Goal: Transaction & Acquisition: Purchase product/service

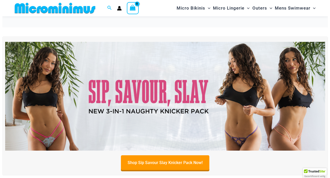
scroll to position [39, 0]
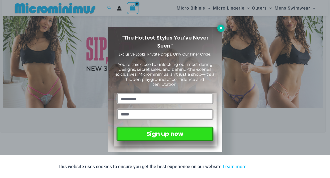
click at [221, 26] on icon at bounding box center [221, 28] width 5 height 5
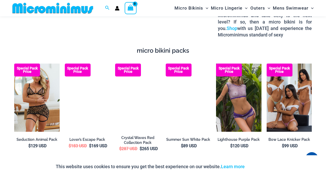
scroll to position [686, 0]
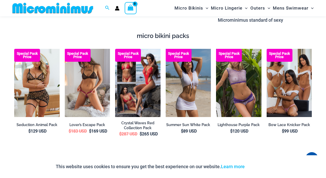
click at [86, 78] on img at bounding box center [87, 83] width 45 height 68
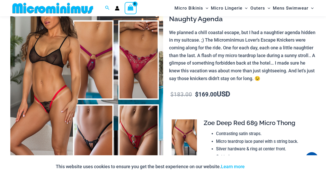
scroll to position [82, 0]
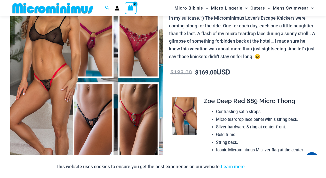
click at [137, 110] on img at bounding box center [86, 79] width 153 height 229
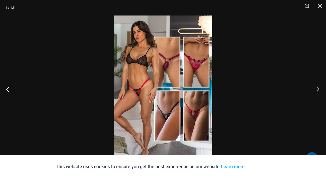
click at [318, 89] on button "Next" at bounding box center [316, 89] width 19 height 26
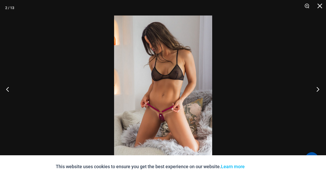
click at [318, 89] on button "Next" at bounding box center [316, 89] width 19 height 26
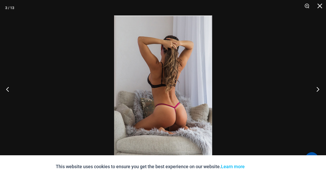
click at [318, 89] on button "Next" at bounding box center [316, 89] width 19 height 26
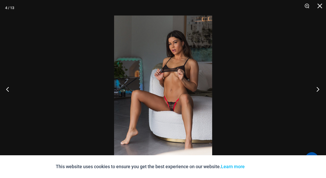
click at [318, 89] on button "Next" at bounding box center [316, 89] width 19 height 26
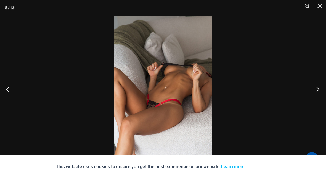
click at [318, 89] on button "Next" at bounding box center [316, 89] width 19 height 26
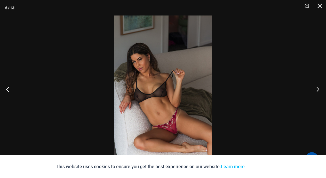
click at [318, 89] on button "Next" at bounding box center [316, 89] width 19 height 26
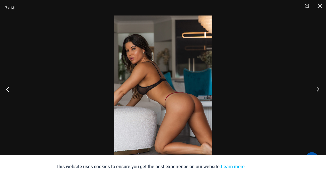
click at [318, 89] on button "Next" at bounding box center [316, 89] width 19 height 26
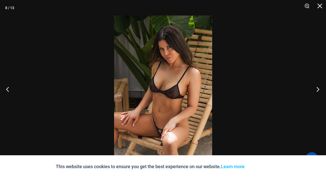
click at [318, 88] on button "Next" at bounding box center [316, 89] width 19 height 26
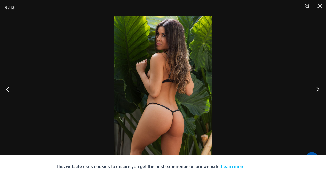
click at [318, 88] on button "Next" at bounding box center [316, 89] width 19 height 26
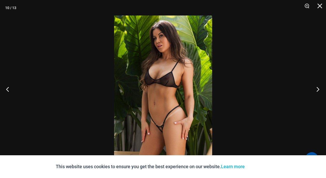
click at [318, 88] on button "Next" at bounding box center [316, 89] width 19 height 26
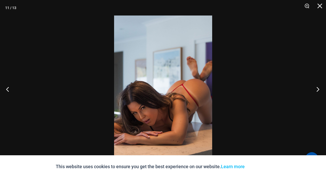
click at [318, 88] on button "Next" at bounding box center [316, 89] width 19 height 26
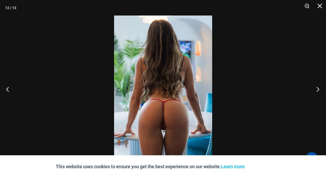
click at [318, 88] on button "Next" at bounding box center [316, 89] width 19 height 26
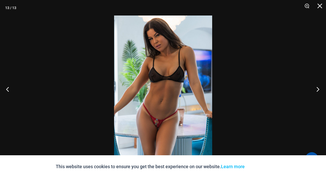
click at [317, 90] on button "Next" at bounding box center [316, 89] width 19 height 26
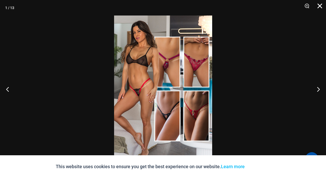
click at [320, 6] on button "Close" at bounding box center [318, 7] width 13 height 15
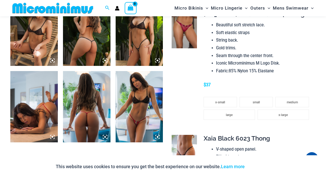
scroll to position [442, 0]
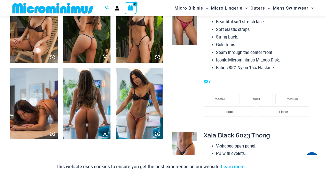
click at [136, 100] on img at bounding box center [139, 103] width 47 height 71
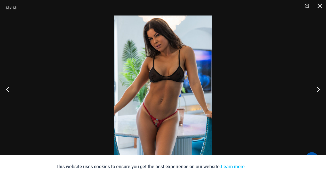
click at [156, 114] on img at bounding box center [163, 88] width 98 height 147
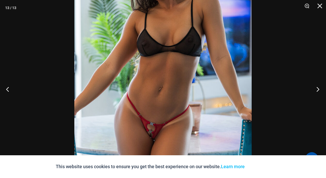
click at [319, 88] on button "Next" at bounding box center [316, 89] width 19 height 26
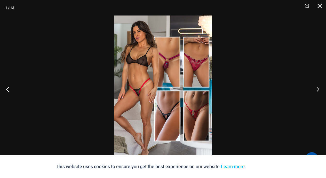
click at [318, 88] on button "Next" at bounding box center [316, 89] width 19 height 26
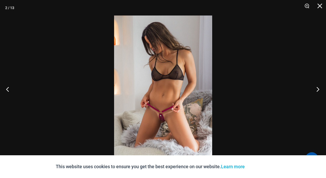
click at [318, 88] on button "Next" at bounding box center [316, 89] width 19 height 26
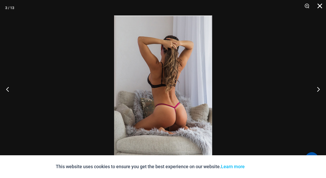
click at [320, 8] on button "Close" at bounding box center [318, 7] width 13 height 15
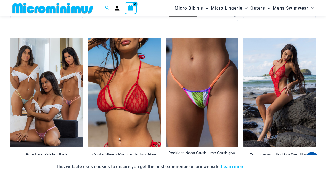
scroll to position [1227, 0]
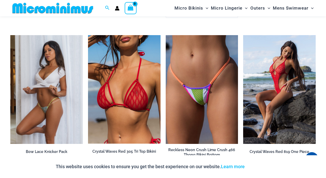
click at [51, 102] on img at bounding box center [46, 89] width 73 height 109
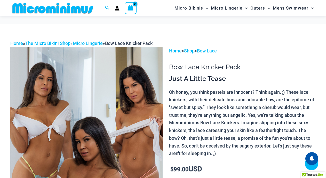
scroll to position [208, 0]
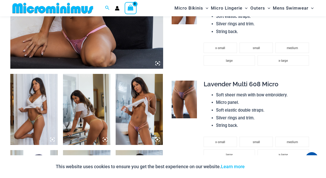
click at [185, 101] on img at bounding box center [184, 100] width 25 height 38
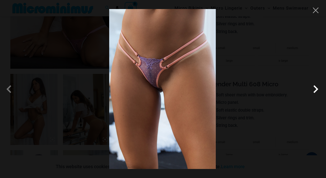
click at [317, 89] on span at bounding box center [315, 88] width 15 height 15
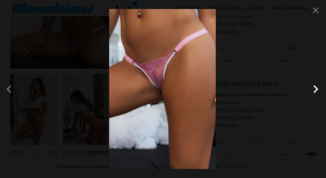
click at [317, 89] on span at bounding box center [315, 88] width 15 height 15
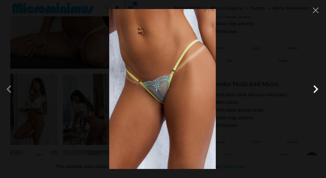
click at [317, 89] on span at bounding box center [315, 88] width 15 height 15
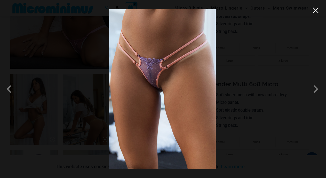
click at [316, 10] on button "Close" at bounding box center [316, 10] width 8 height 8
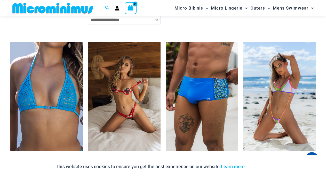
scroll to position [1191, 0]
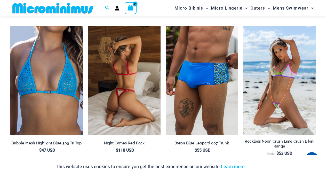
click at [122, 100] on img at bounding box center [124, 80] width 73 height 109
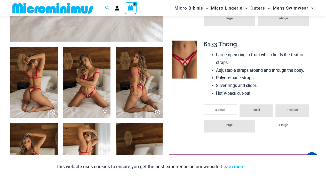
scroll to position [224, 0]
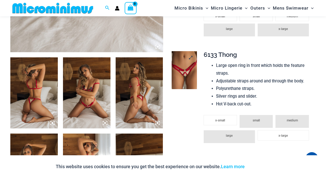
click at [179, 73] on img at bounding box center [184, 70] width 25 height 38
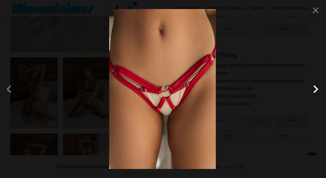
click at [316, 87] on span at bounding box center [315, 88] width 15 height 15
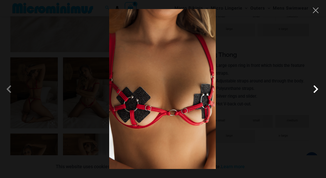
click at [316, 88] on span at bounding box center [315, 88] width 15 height 15
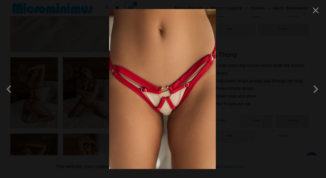
click at [317, 14] on div at bounding box center [163, 89] width 326 height 178
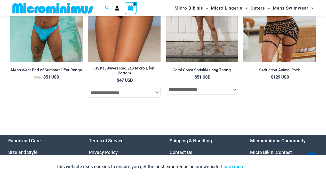
scroll to position [1457, 0]
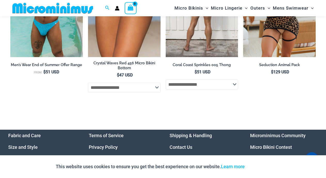
click at [234, 89] on select "**********" at bounding box center [202, 85] width 73 height 10
click at [166, 85] on select "**********" at bounding box center [202, 85] width 73 height 10
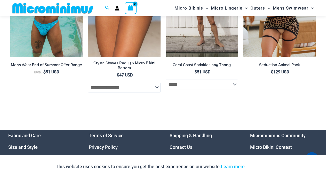
select select "*****"
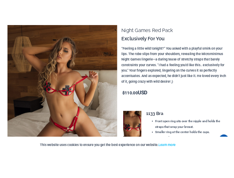
scroll to position [0, 0]
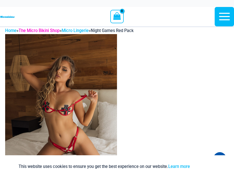
click at [51, 33] on link "The Micro Bikini Shop" at bounding box center [39, 30] width 41 height 5
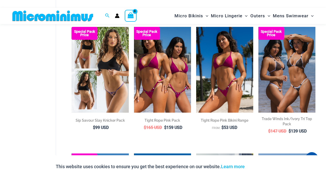
scroll to position [68, 0]
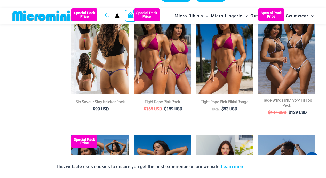
click at [92, 80] on img at bounding box center [100, 51] width 57 height 86
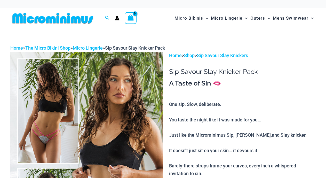
scroll to position [104, 0]
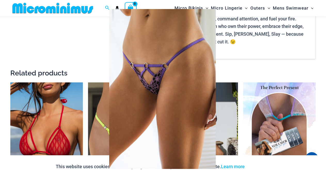
scroll to position [856, 0]
